Goal: Task Accomplishment & Management: Use online tool/utility

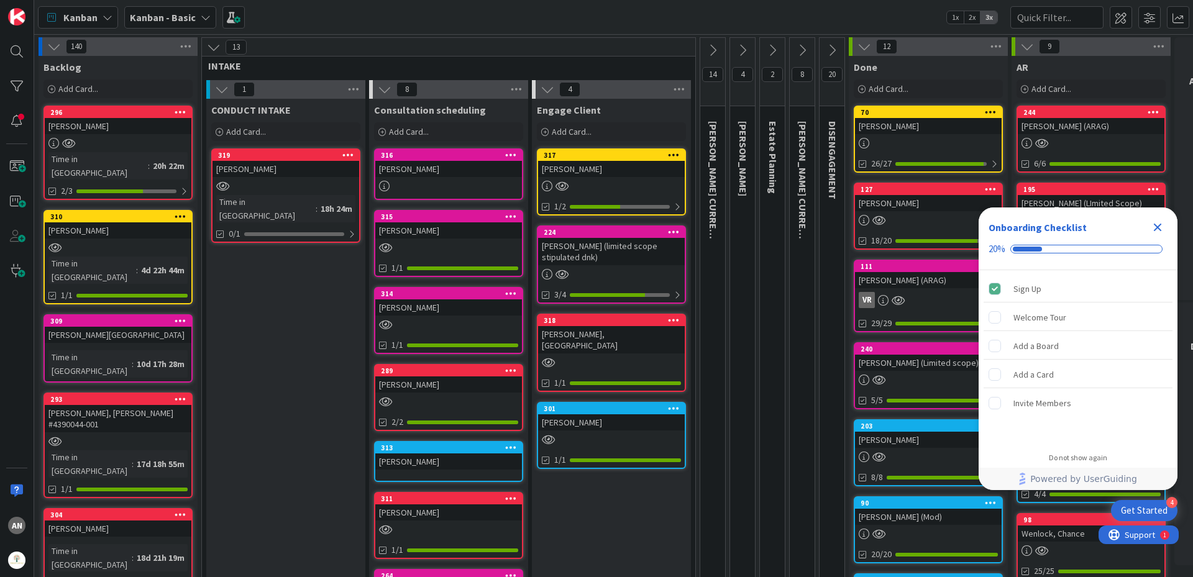
click at [417, 223] on div "Shafer, Christina" at bounding box center [448, 230] width 147 height 16
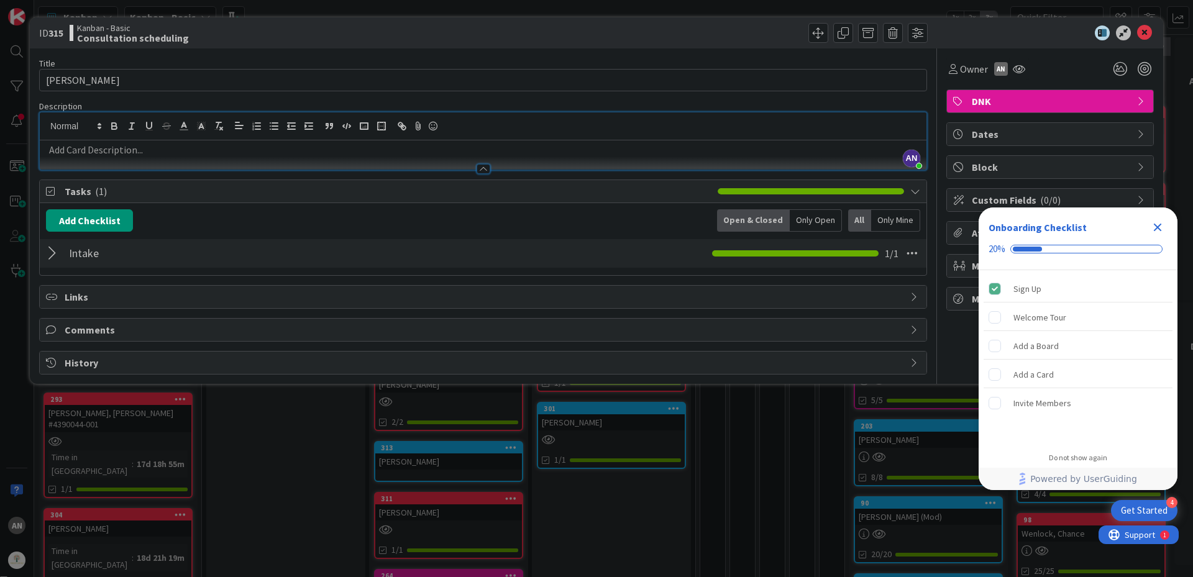
click at [154, 127] on div "AN Amber Nikoza just joined" at bounding box center [483, 140] width 887 height 57
click at [47, 253] on div at bounding box center [54, 253] width 16 height 22
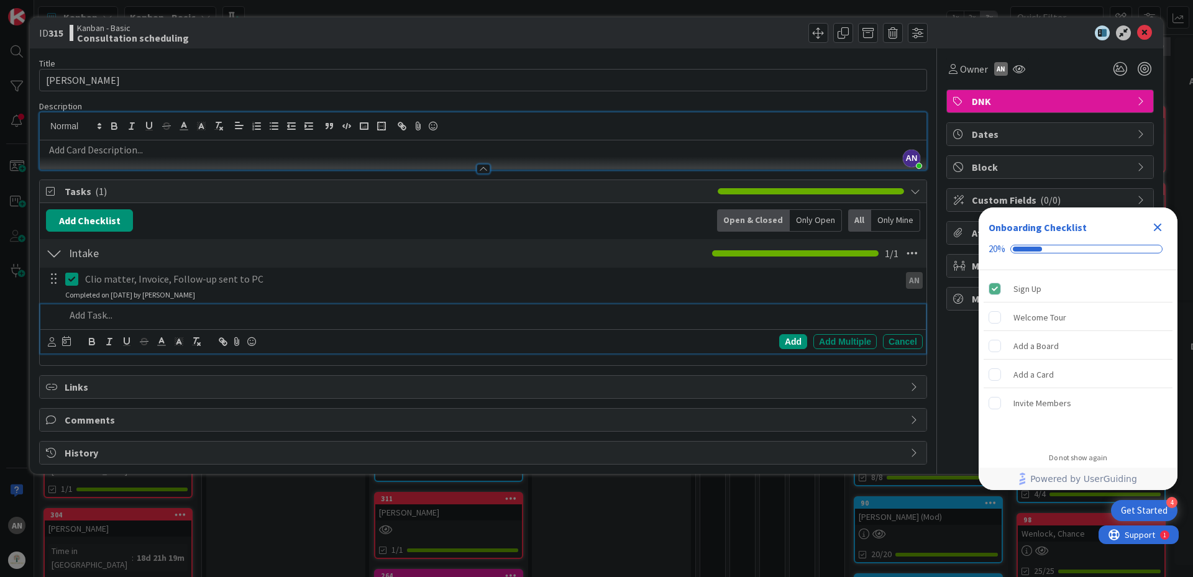
click at [105, 324] on div at bounding box center [491, 315] width 862 height 22
click at [52, 343] on icon at bounding box center [52, 341] width 8 height 9
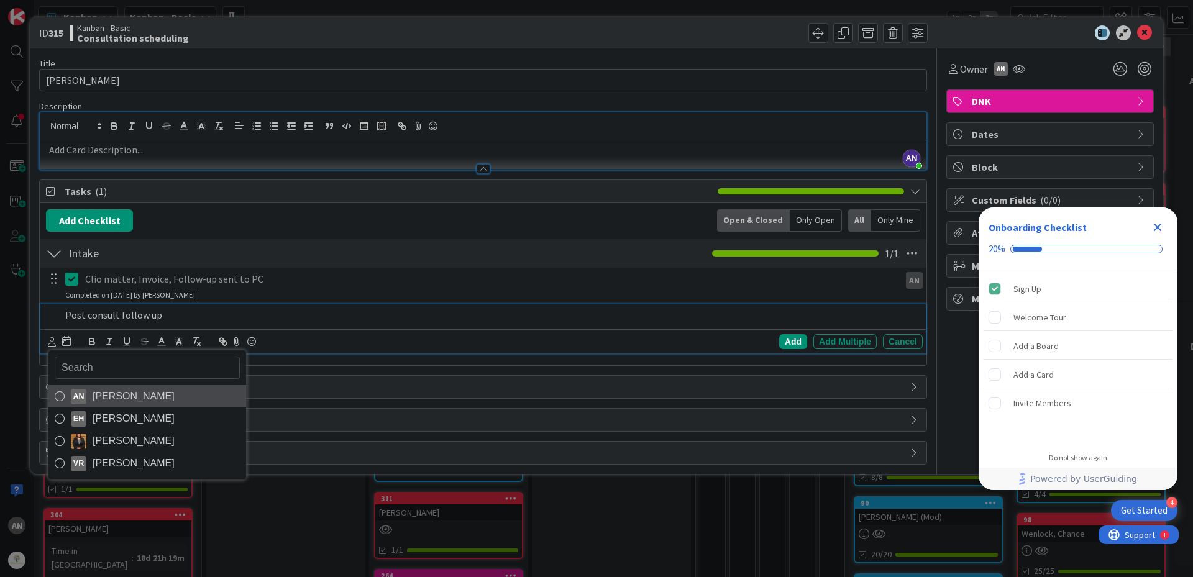
click at [117, 398] on span "Amber Nikoza" at bounding box center [134, 396] width 82 height 19
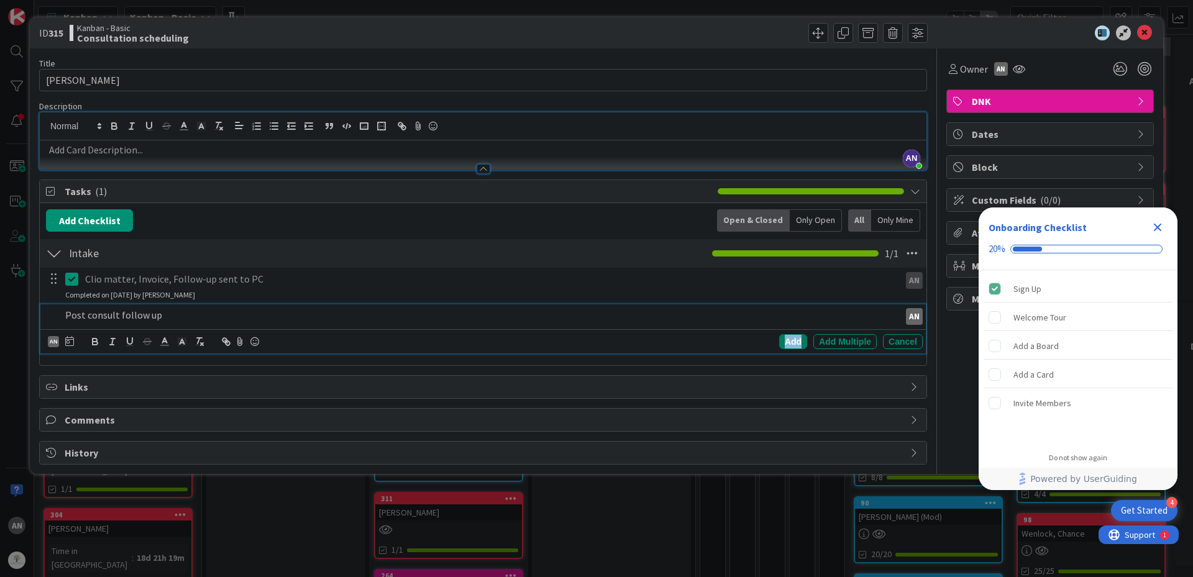
click at [790, 341] on div "Add" at bounding box center [793, 341] width 28 height 15
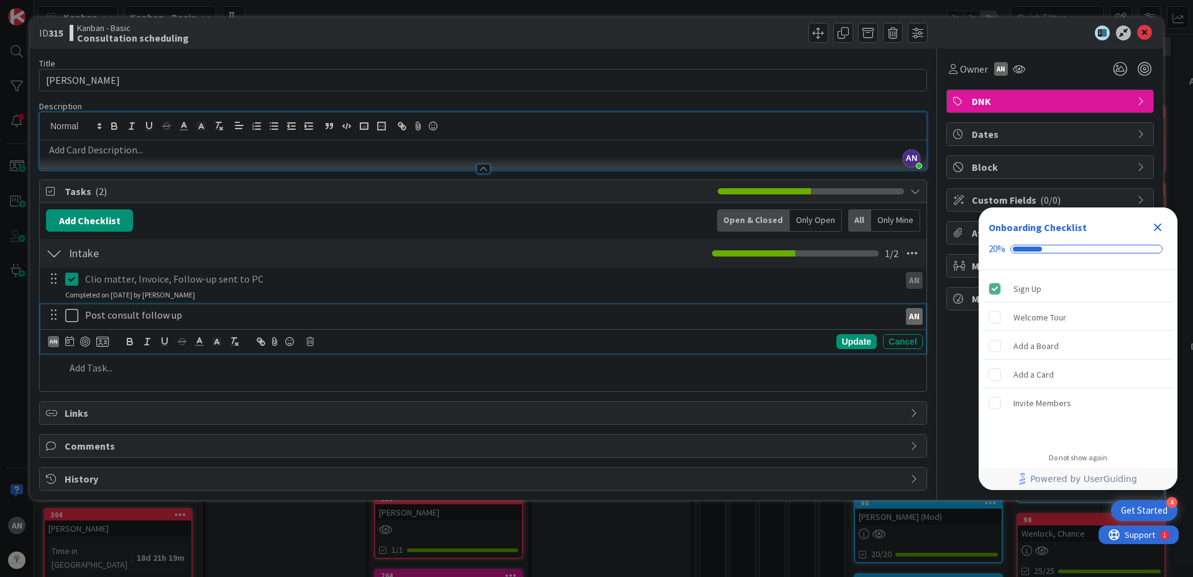
click at [70, 318] on icon at bounding box center [71, 315] width 13 height 15
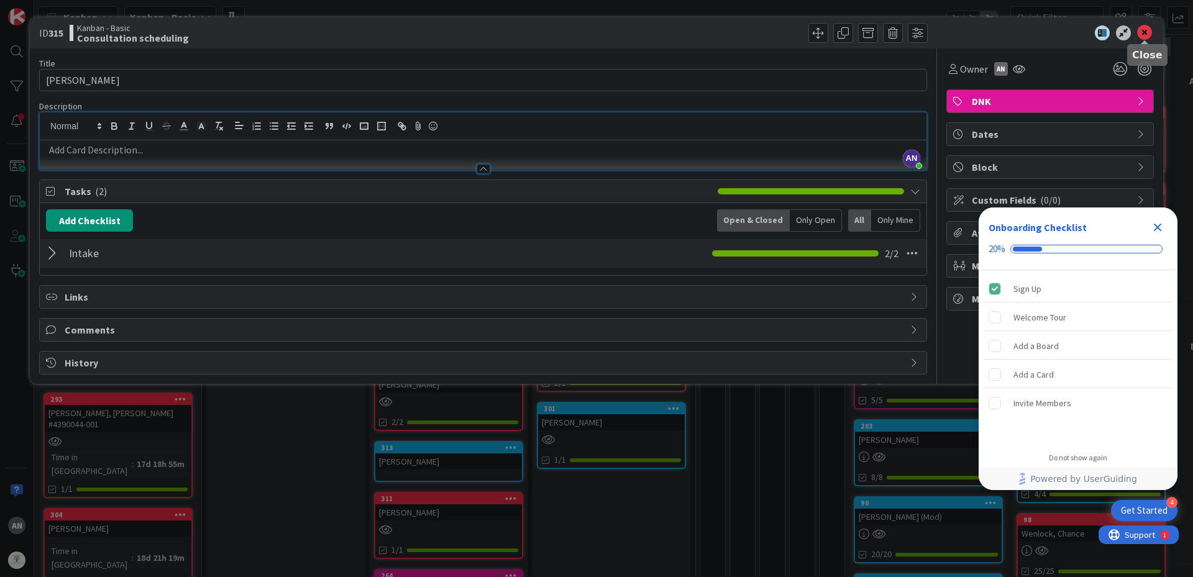
click at [1142, 30] on icon at bounding box center [1144, 32] width 15 height 15
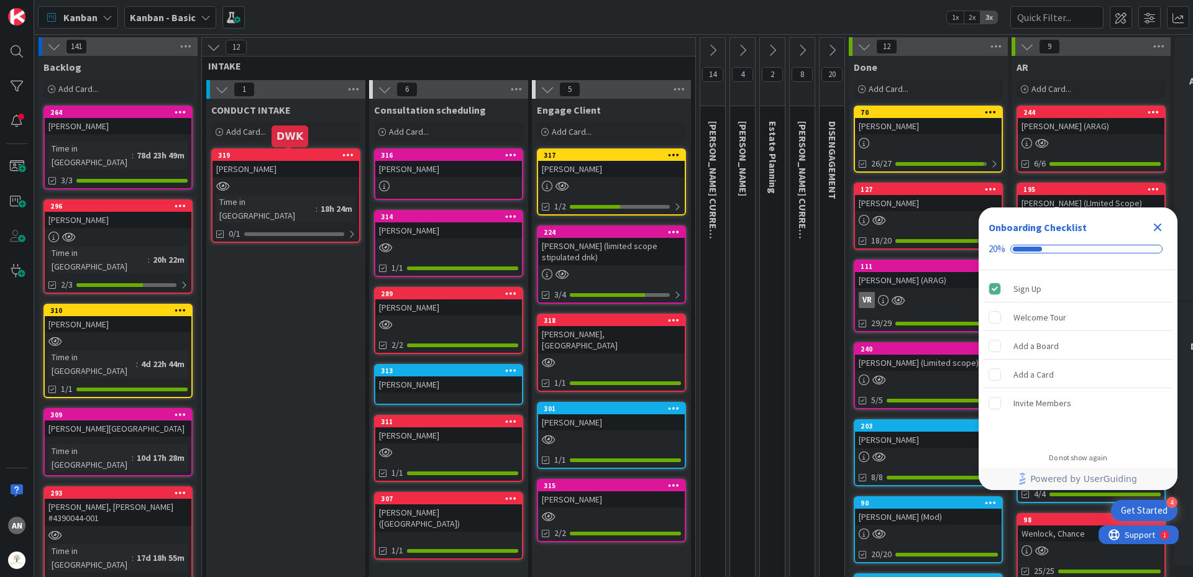
click at [267, 171] on div "Bayati, Reza" at bounding box center [285, 169] width 147 height 16
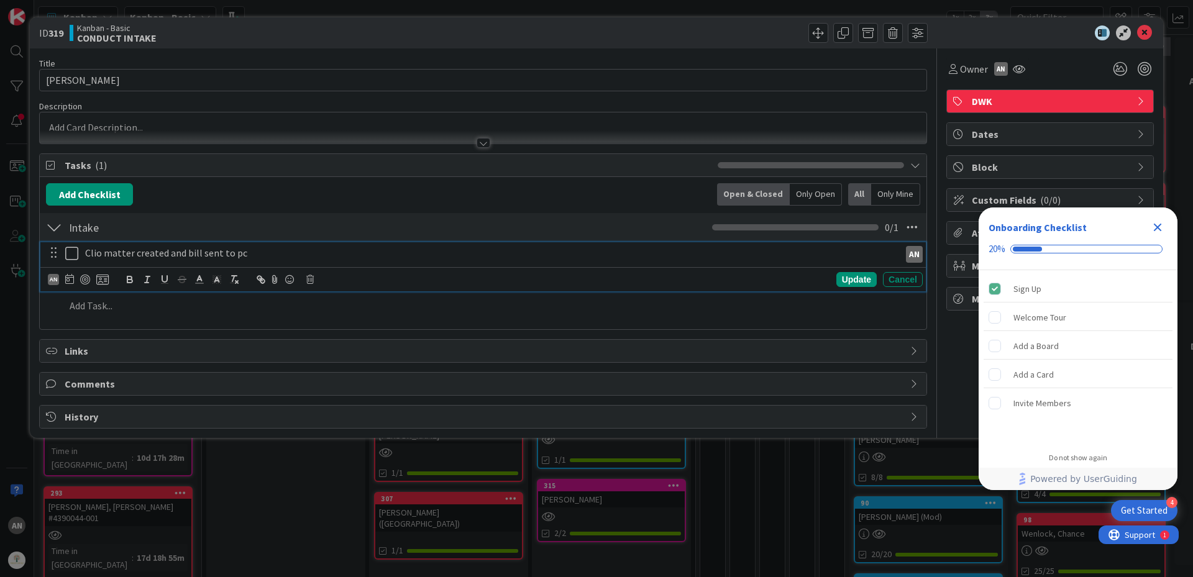
click at [71, 253] on icon at bounding box center [71, 253] width 13 height 15
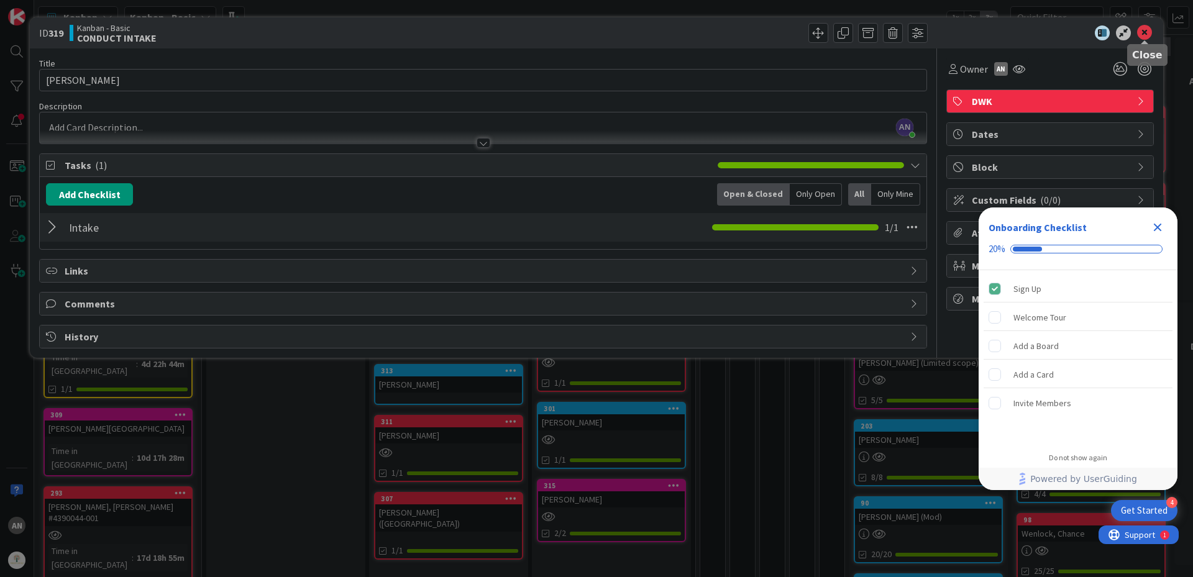
click at [1149, 39] on icon at bounding box center [1144, 32] width 15 height 15
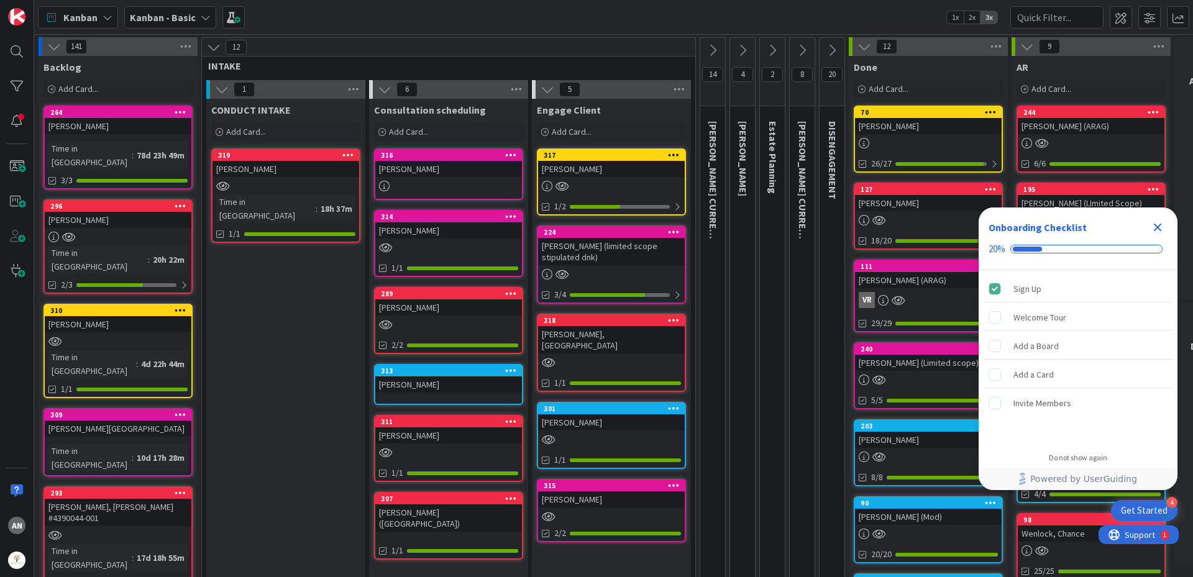
click at [609, 238] on div "Meinke, Jeff (limited scope stipulated dnk)" at bounding box center [611, 251] width 147 height 27
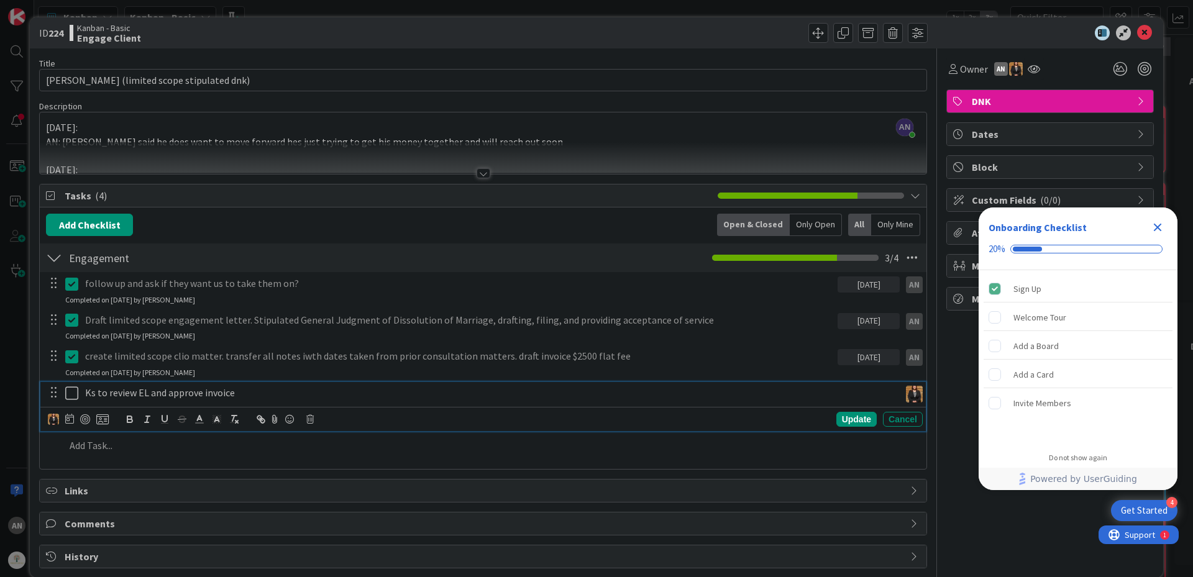
click at [69, 393] on icon at bounding box center [71, 393] width 13 height 15
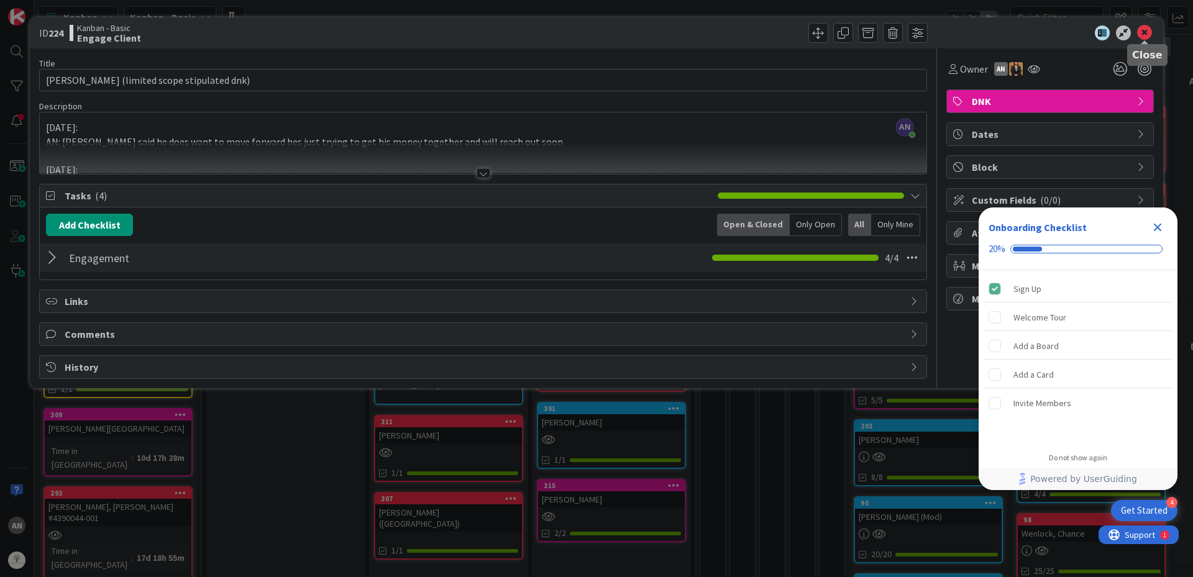
click at [1144, 30] on icon at bounding box center [1144, 32] width 15 height 15
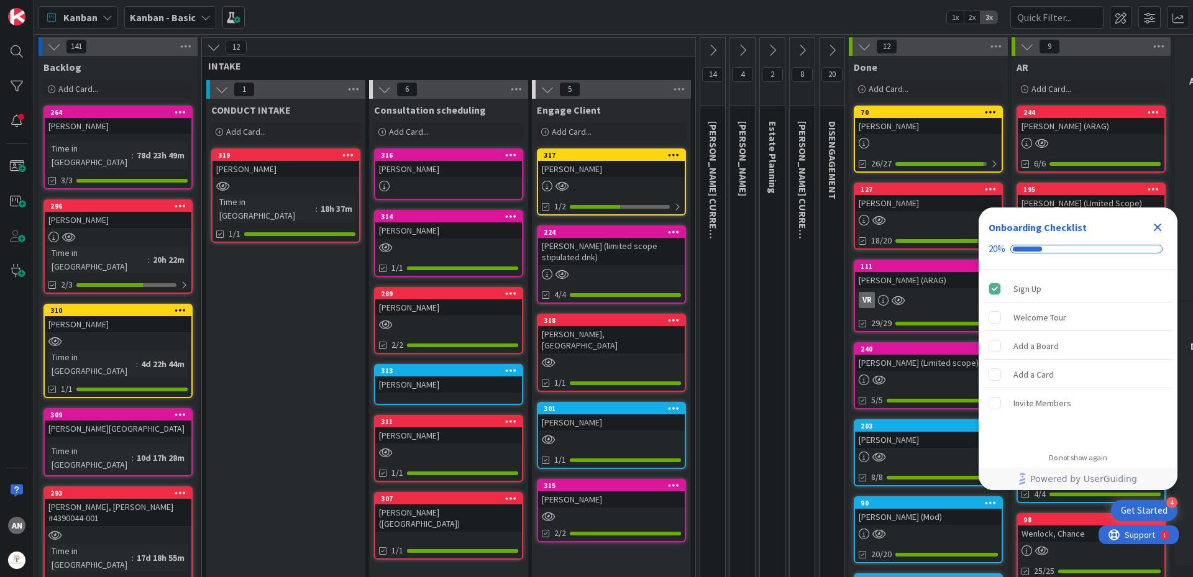
click at [638, 186] on div at bounding box center [611, 186] width 147 height 11
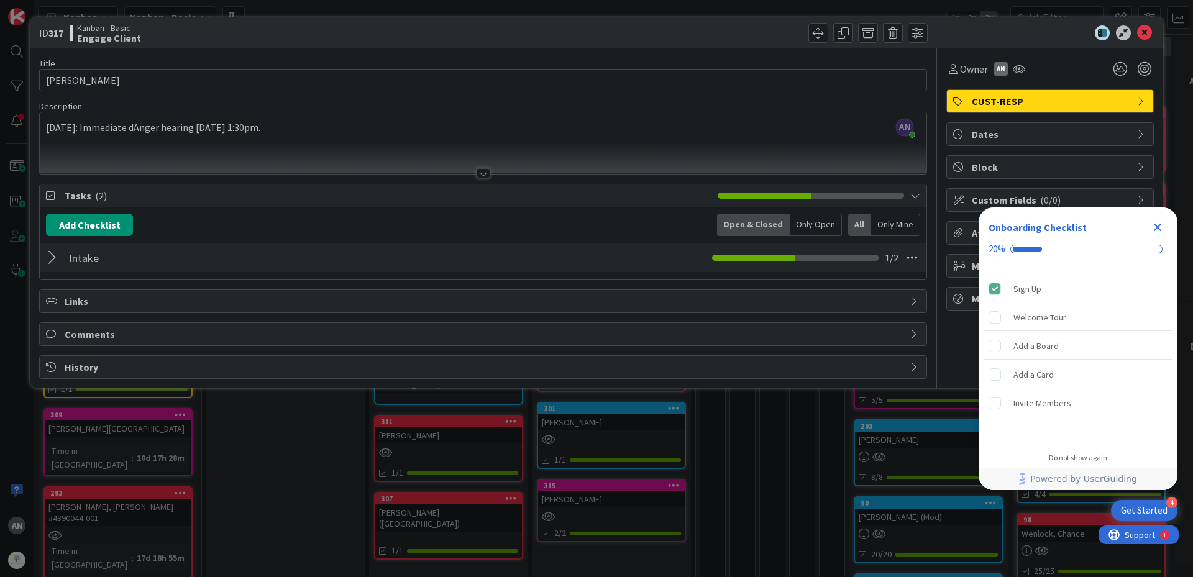
click at [44, 262] on div "Intake Checklist Name 6 / 64 Intake 1 / 2" at bounding box center [483, 258] width 887 height 29
click at [48, 260] on div at bounding box center [54, 258] width 16 height 22
